Goal: Task Accomplishment & Management: Use online tool/utility

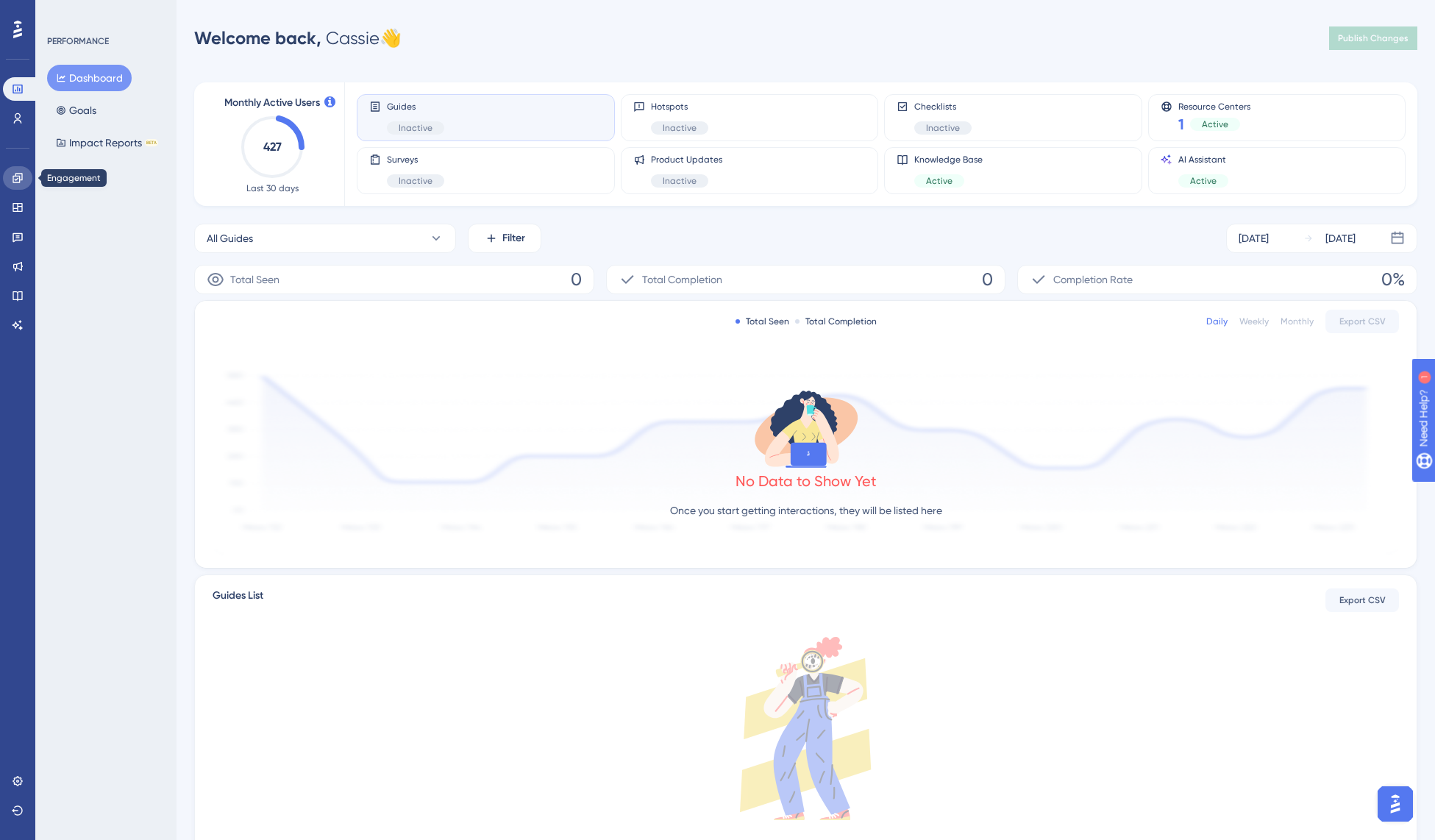
click at [15, 186] on link at bounding box center [18, 178] width 29 height 23
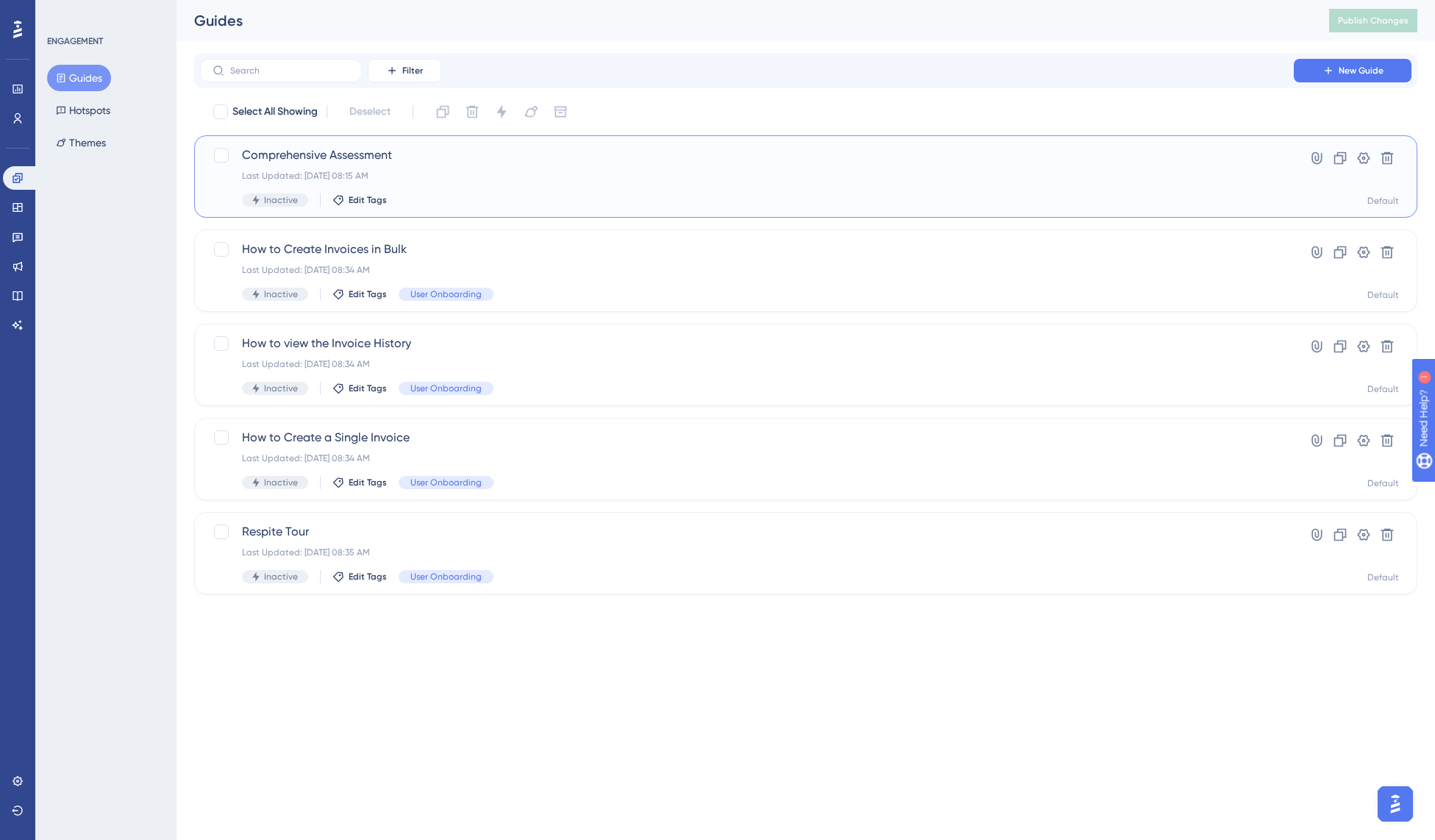
click at [563, 182] on div "Comprehensive Assessment Last Updated: [DATE] 08:15 AM Inactive Edit Tags" at bounding box center [747, 176] width 1010 height 60
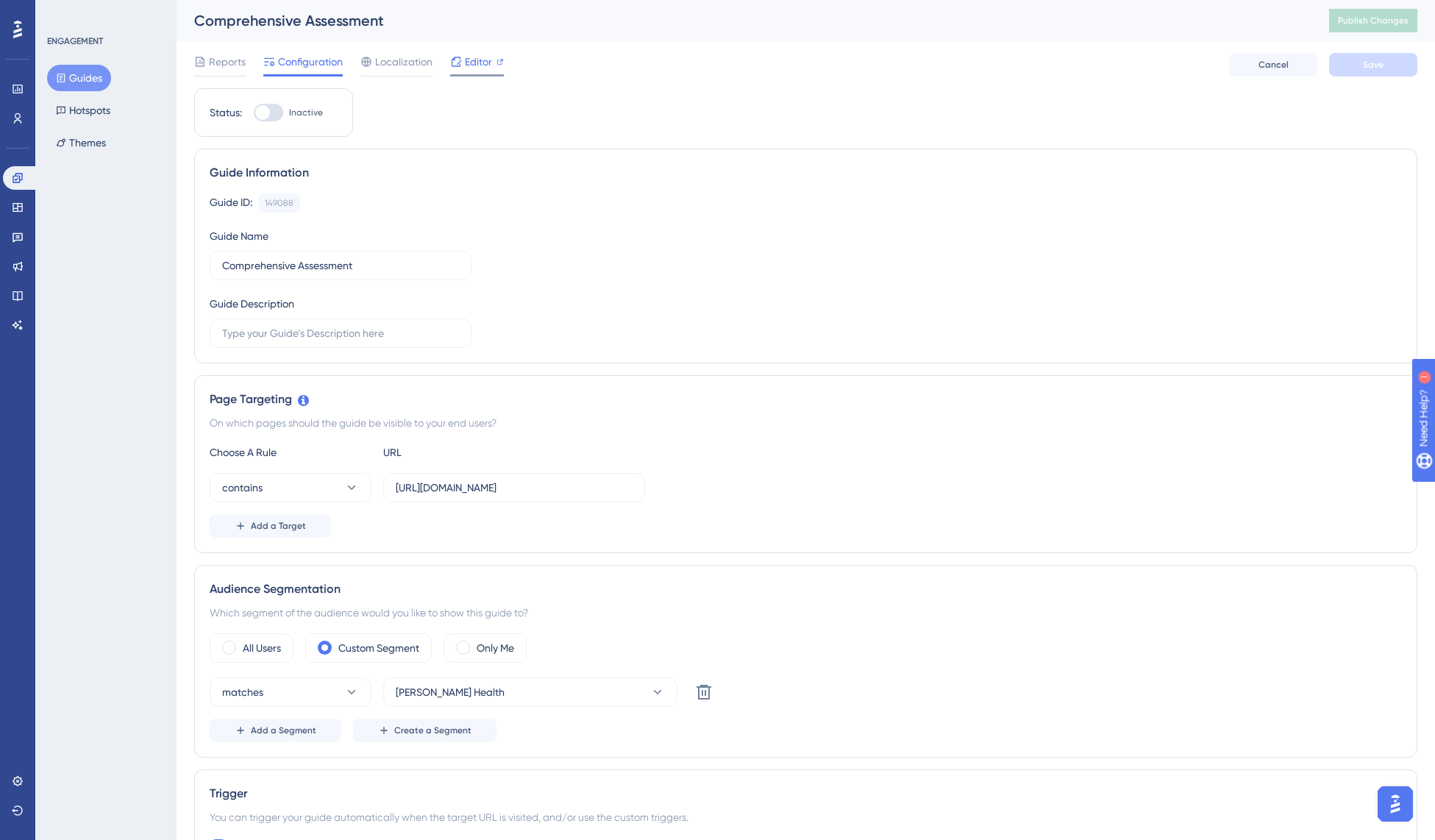
click at [482, 60] on span "Editor" at bounding box center [478, 61] width 27 height 18
drag, startPoint x: 81, startPoint y: 75, endPoint x: 98, endPoint y: 81, distance: 18.0
click at [81, 75] on button "Guides" at bounding box center [79, 78] width 64 height 27
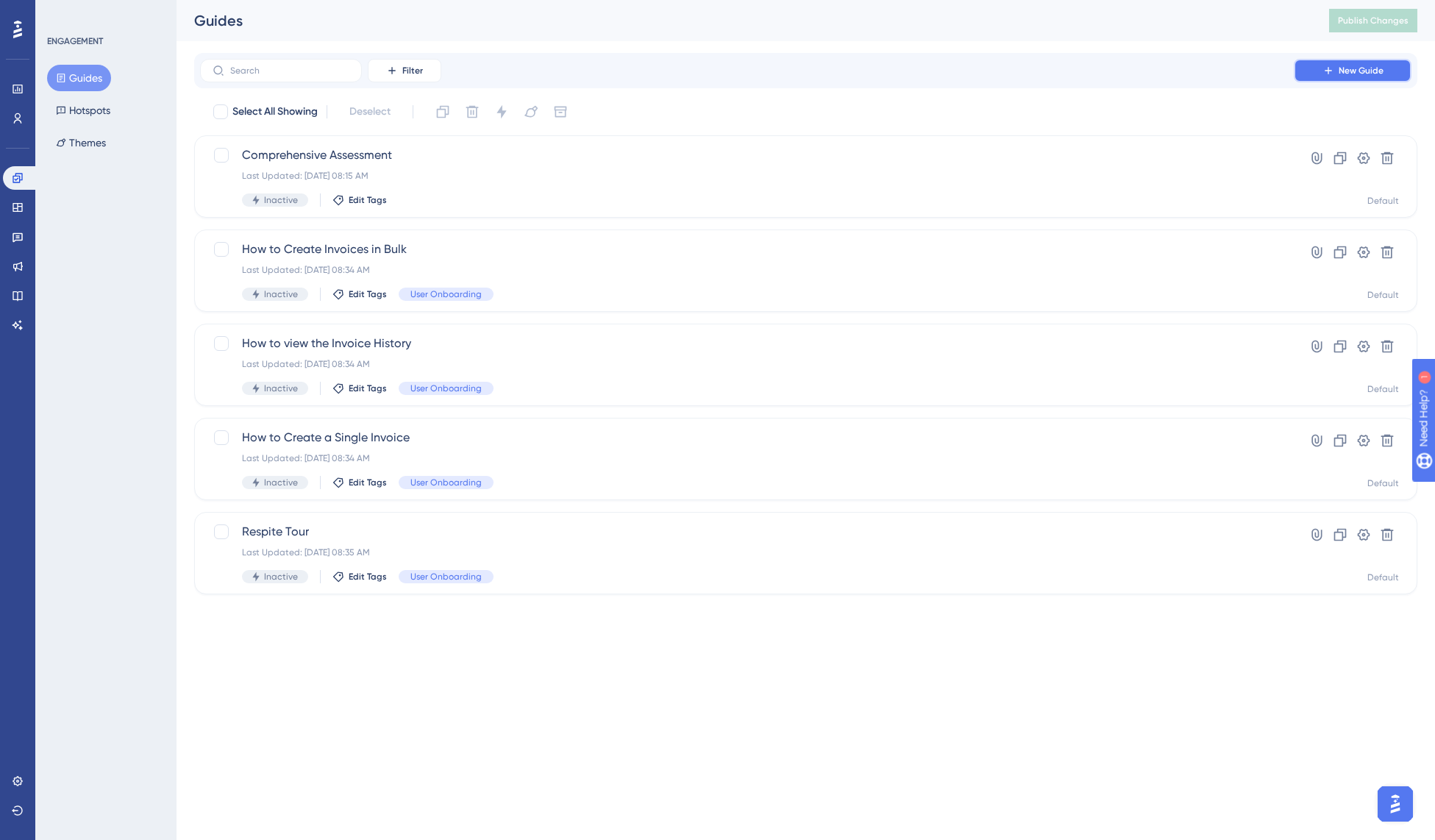
drag, startPoint x: 1351, startPoint y: 74, endPoint x: 1339, endPoint y: 81, distance: 13.9
click at [1349, 74] on span "New Guide" at bounding box center [1360, 70] width 44 height 12
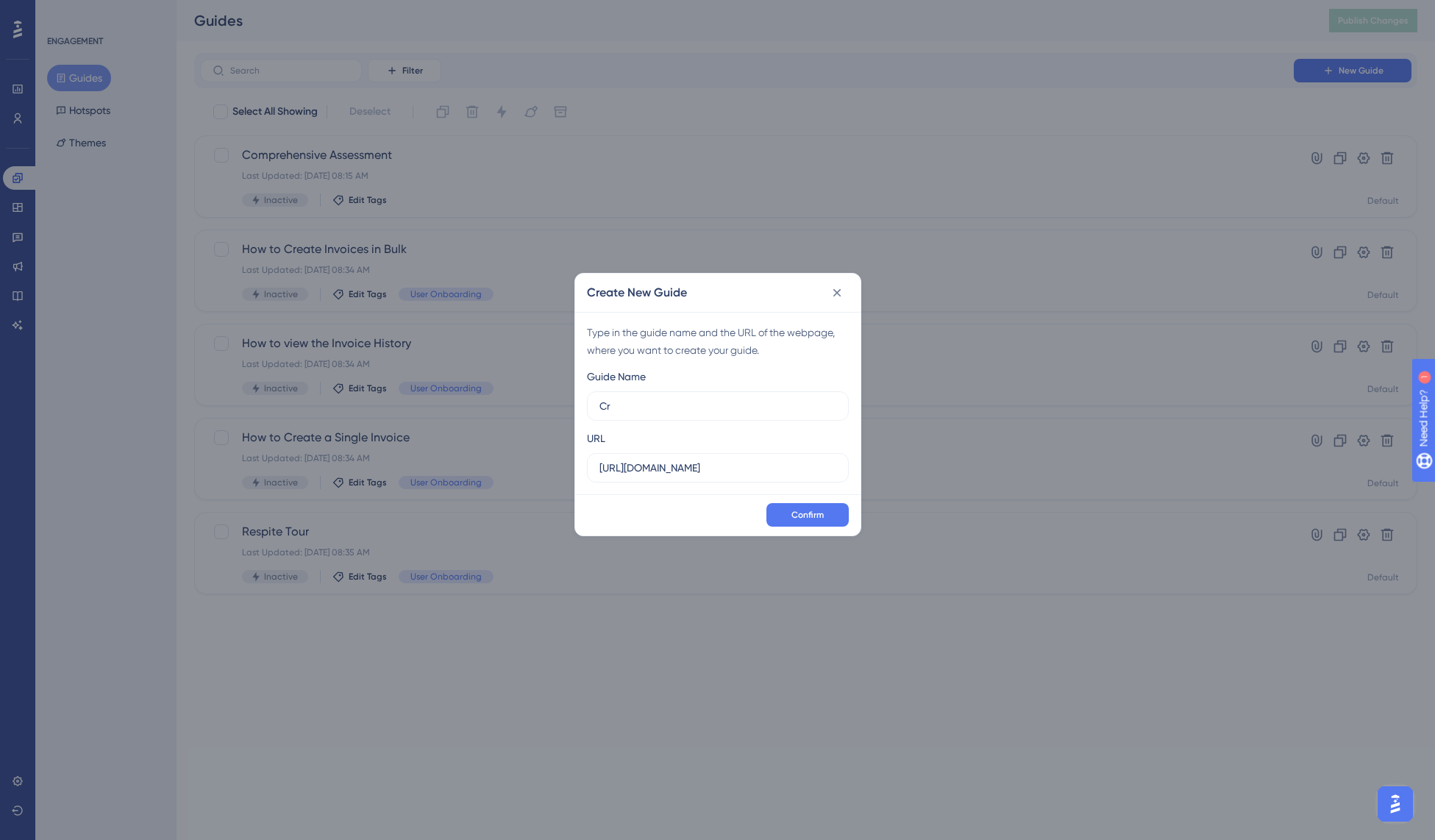
type input "C"
type input "Create a New Patient"
click at [802, 519] on span "Confirm" at bounding box center [807, 515] width 33 height 12
